Goal: Complete application form: Complete application form

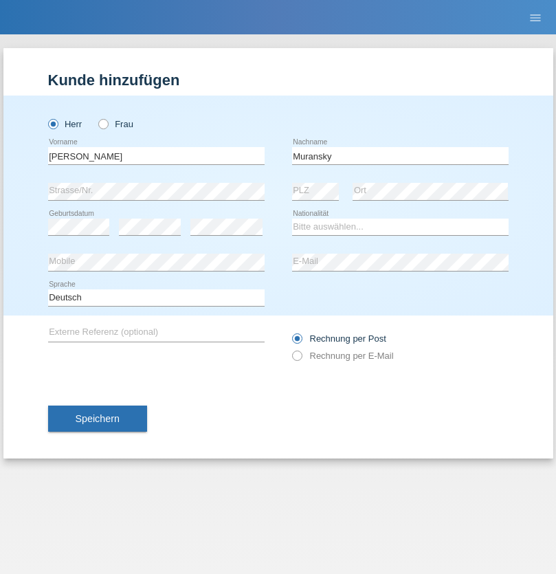
type input "Muransky"
select select "SK"
select select "C"
select select "10"
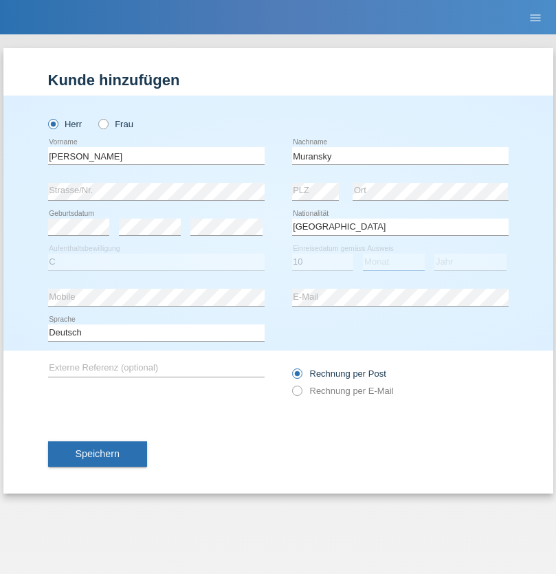
select select "10"
select select "2021"
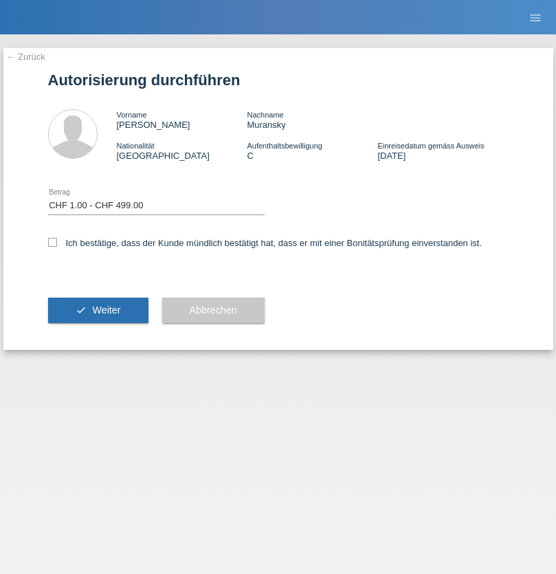
select select "1"
checkbox input "true"
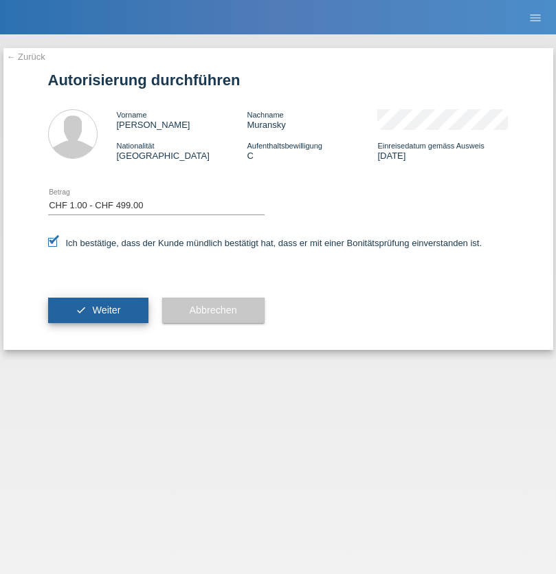
click at [98, 310] on span "Weiter" at bounding box center [106, 309] width 28 height 11
